Goal: Navigation & Orientation: Find specific page/section

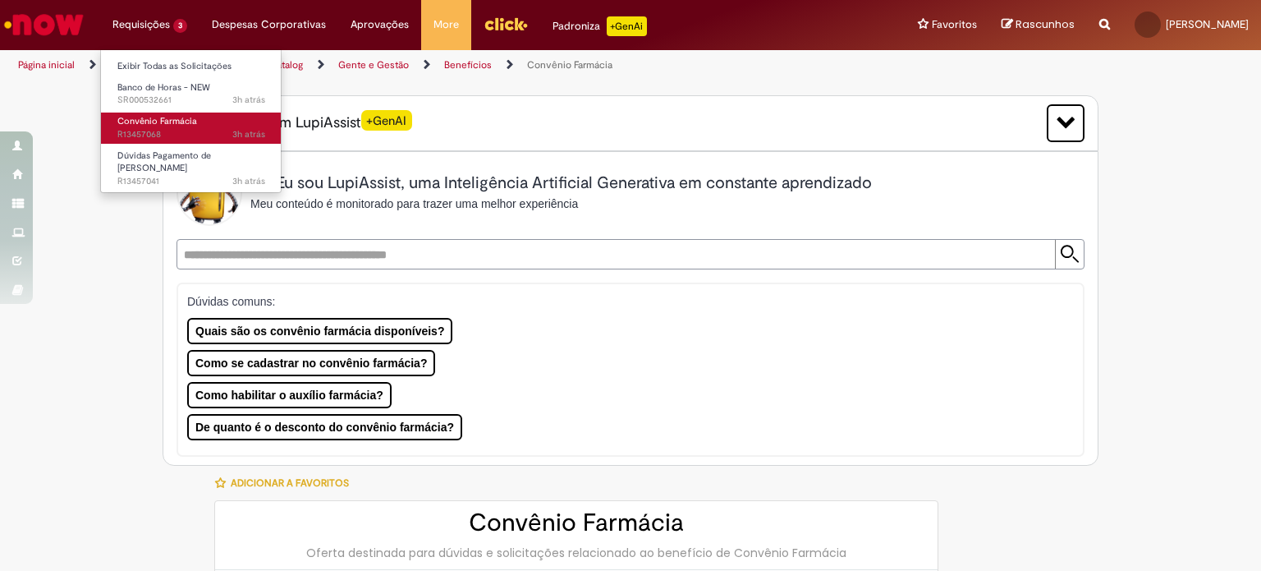
click at [145, 123] on span "Convênio Farmácia" at bounding box center [157, 121] width 80 height 12
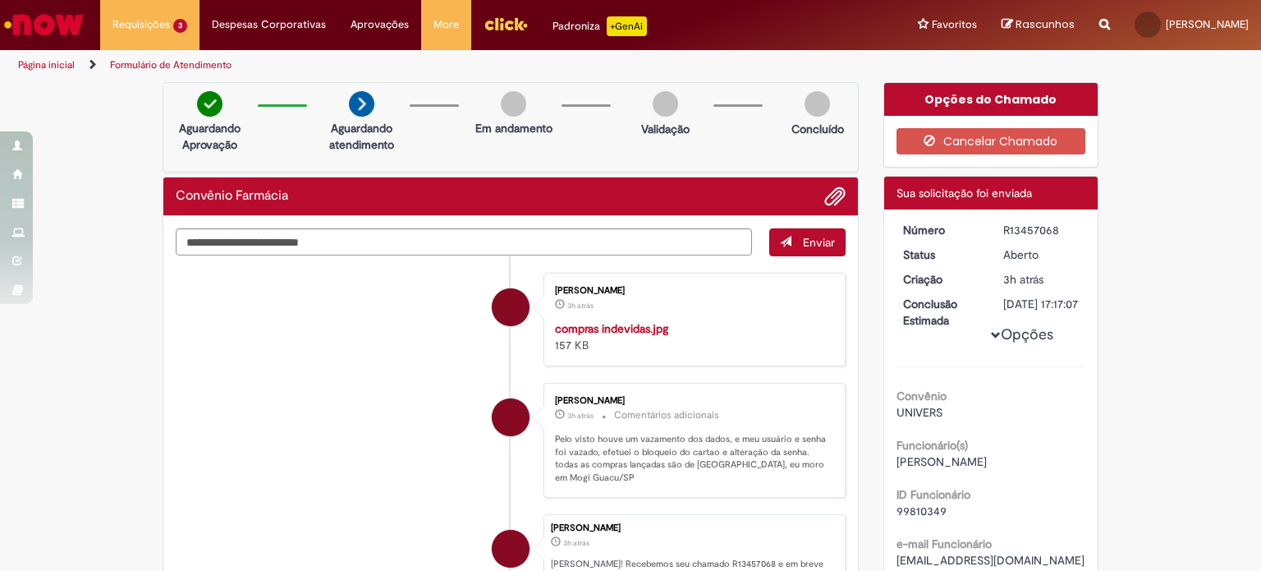
click at [78, 25] on img "Ir para a Homepage" at bounding box center [44, 24] width 85 height 33
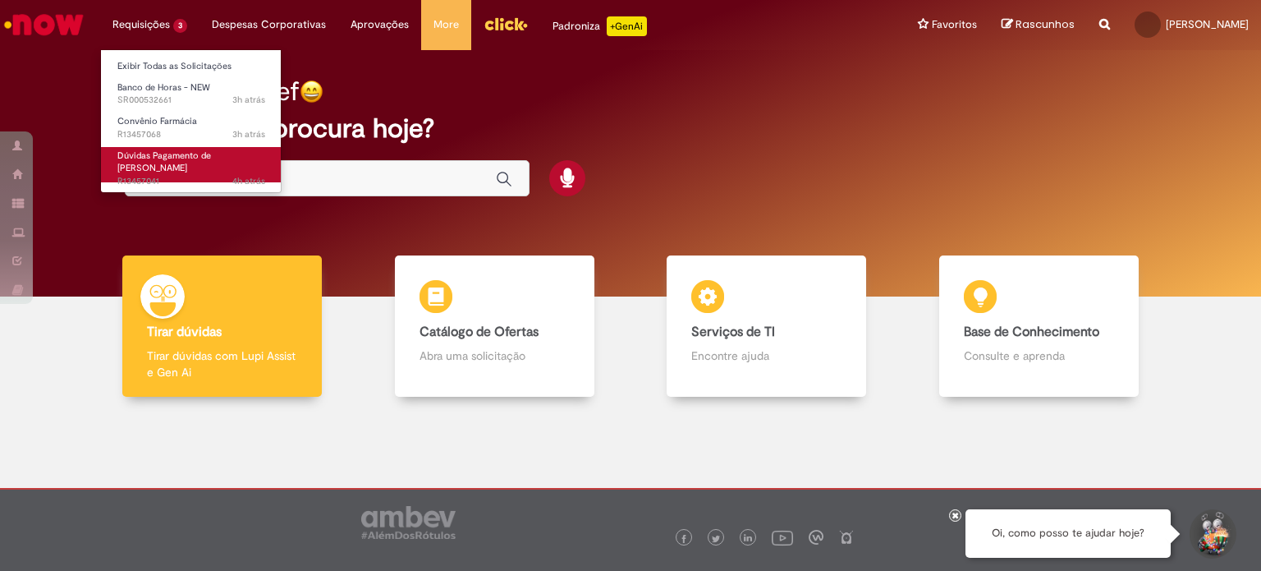
click at [158, 160] on span "Dúvidas Pagamento de [PERSON_NAME]" at bounding box center [164, 161] width 94 height 25
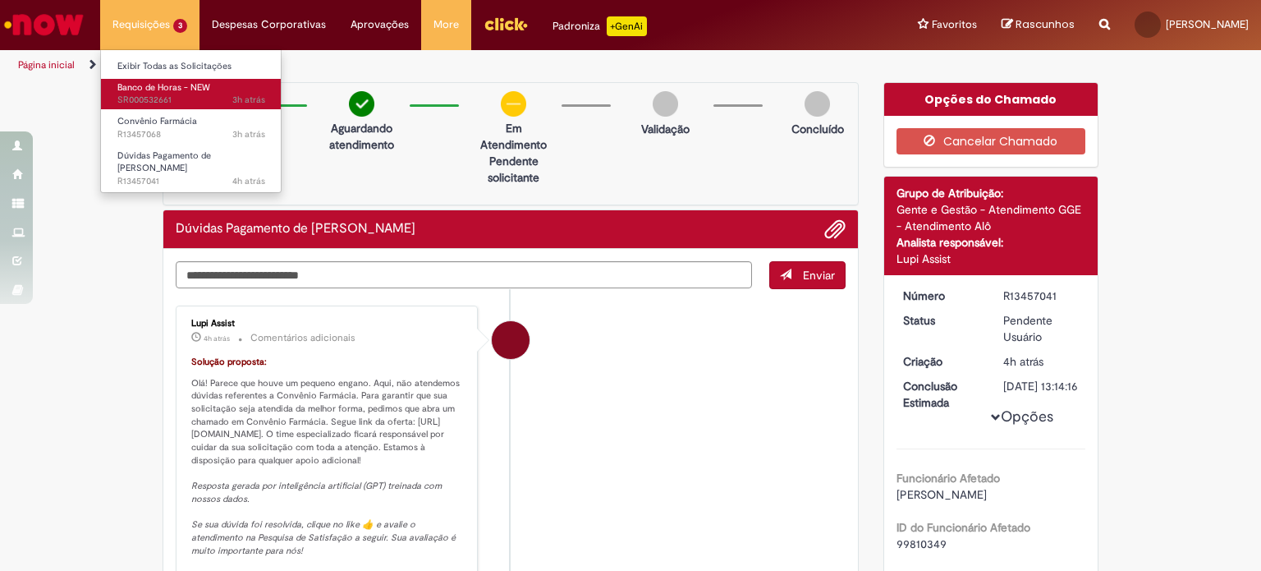
click at [139, 85] on span "Banco de Horas - NEW" at bounding box center [163, 87] width 93 height 12
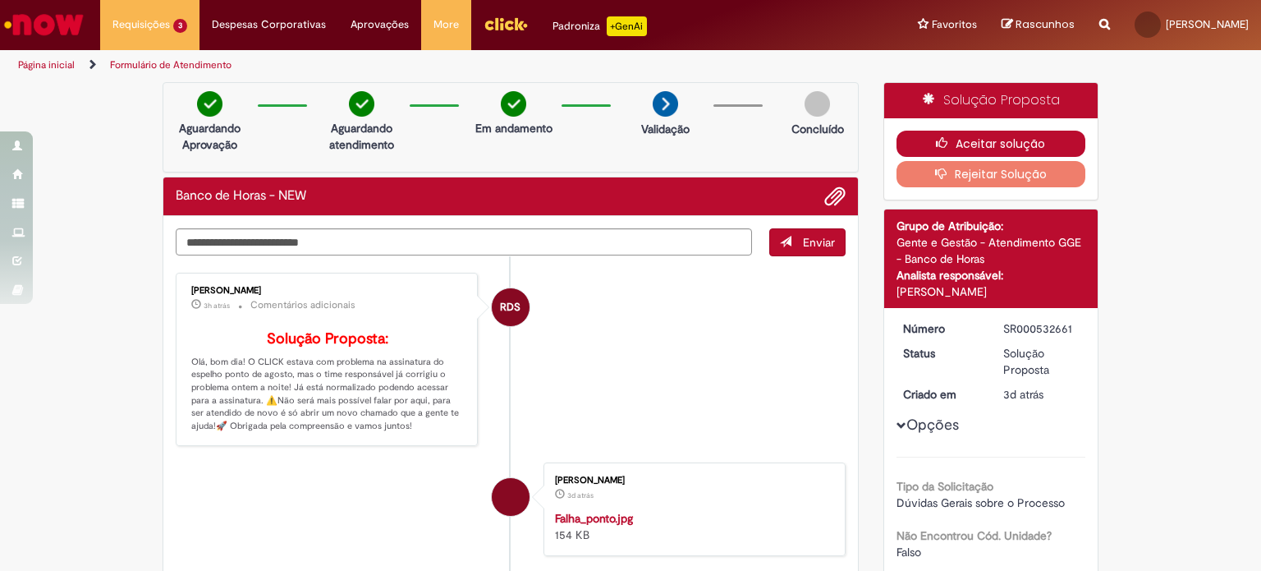
click at [936, 149] on button "Aceitar solução" at bounding box center [992, 144] width 190 height 26
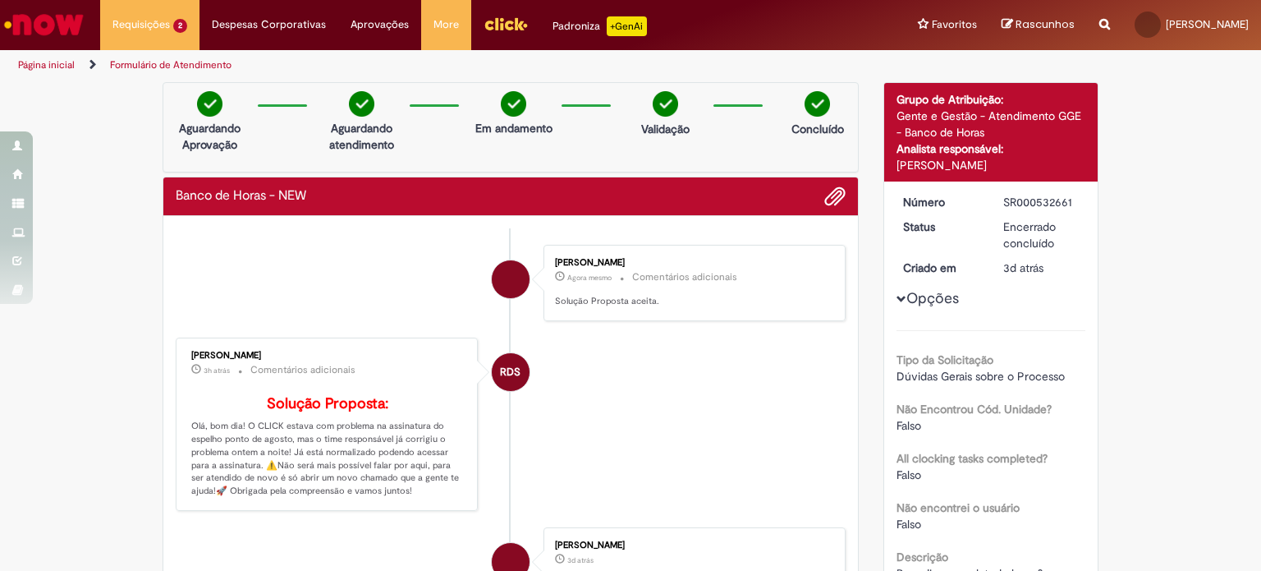
click at [490, 21] on img "Menu Cabeçalho" at bounding box center [506, 23] width 44 height 25
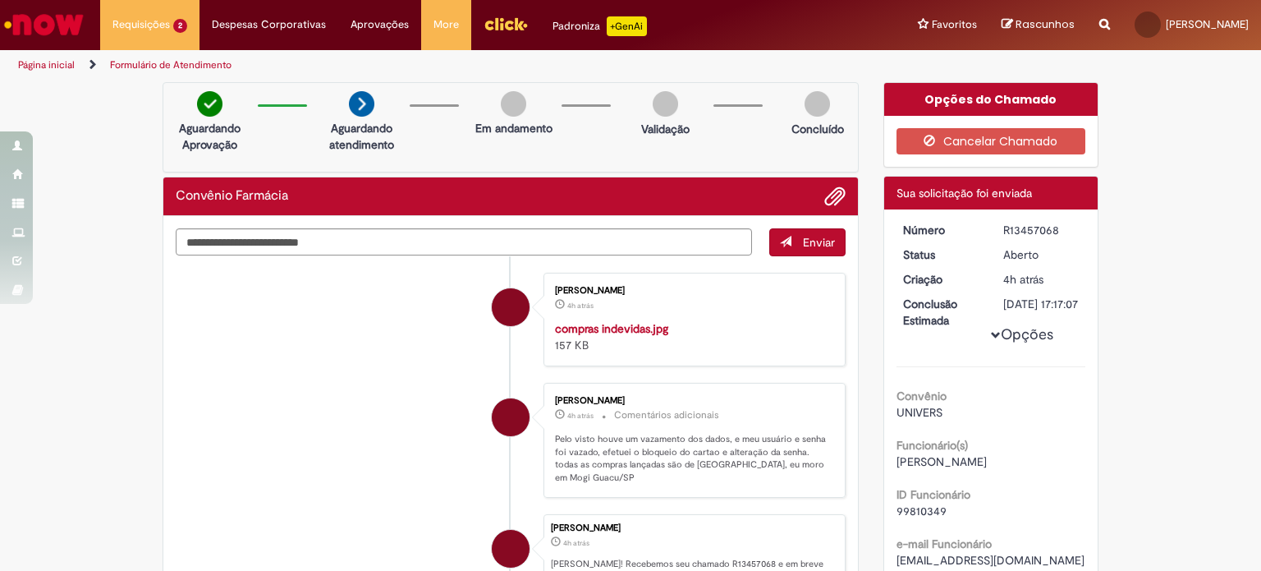
click at [83, 14] on img "Ir para a Homepage" at bounding box center [44, 24] width 85 height 33
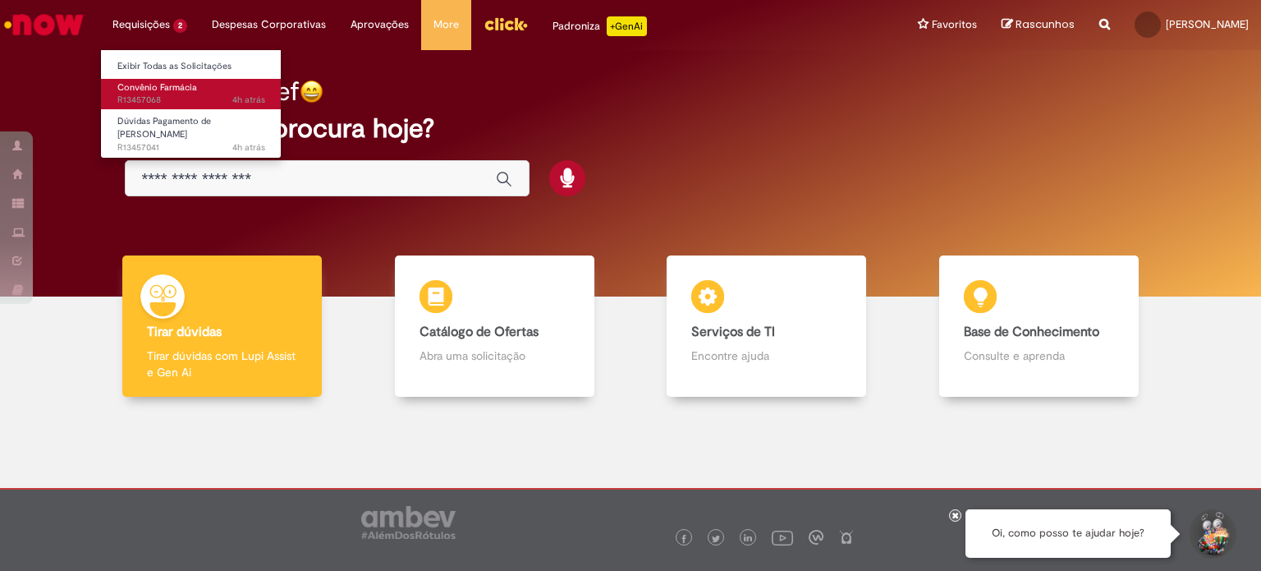
click at [140, 89] on span "Convênio Farmácia" at bounding box center [157, 87] width 80 height 12
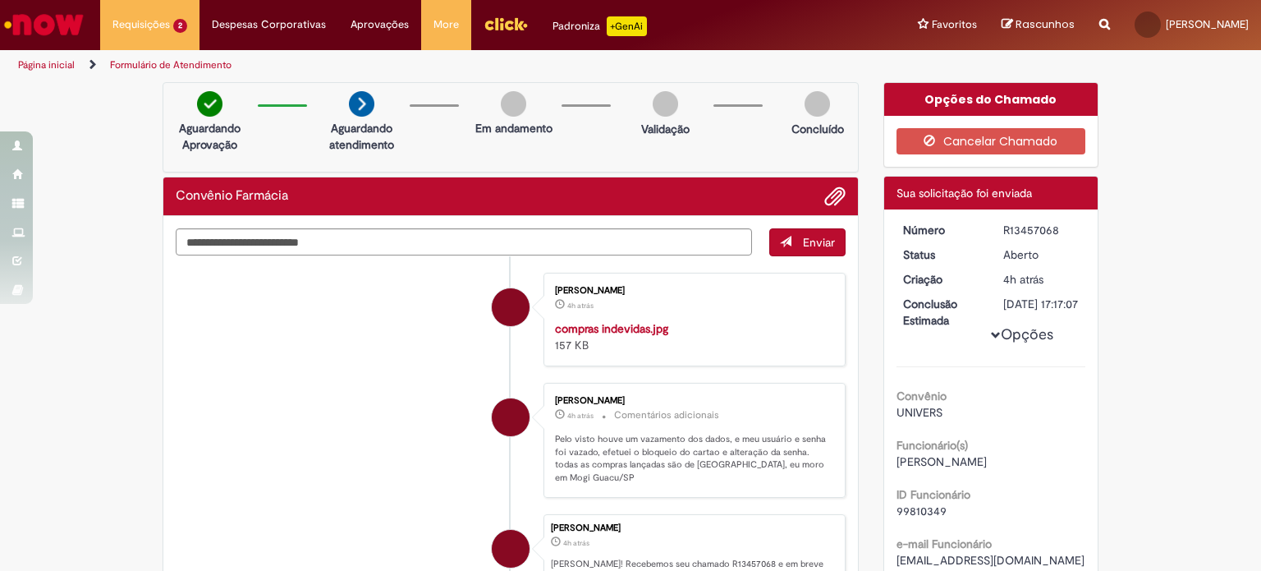
click at [72, 25] on img "Ir para a Homepage" at bounding box center [44, 24] width 85 height 33
